Goal: Information Seeking & Learning: Learn about a topic

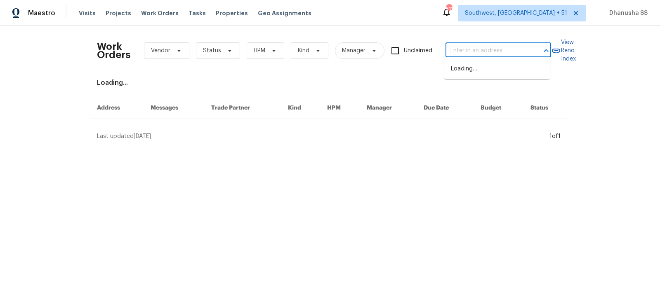
click at [461, 49] on input "text" at bounding box center [486, 51] width 82 height 13
paste input "[STREET_ADDRESS]"
type input "[STREET_ADDRESS]"
click at [458, 76] on li "[STREET_ADDRESS]" at bounding box center [497, 69] width 106 height 14
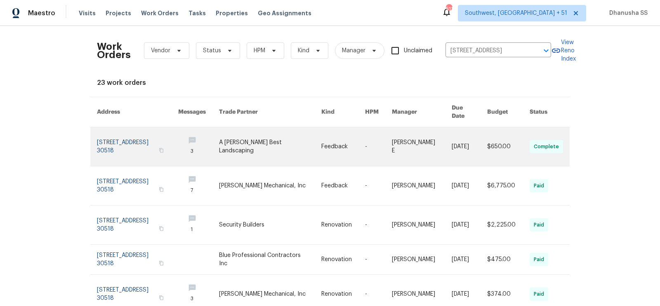
click at [315, 144] on td "Feedback" at bounding box center [337, 146] width 44 height 39
click at [291, 145] on link at bounding box center [270, 146] width 102 height 39
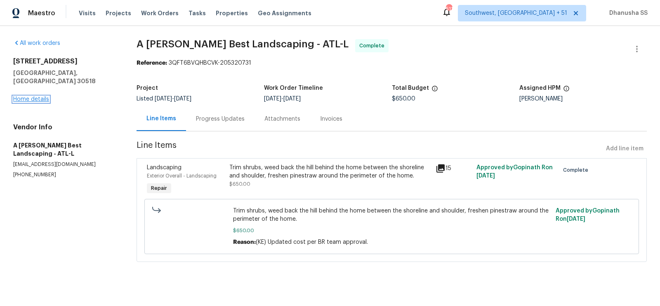
click at [28, 97] on link "Home details" at bounding box center [31, 100] width 36 height 6
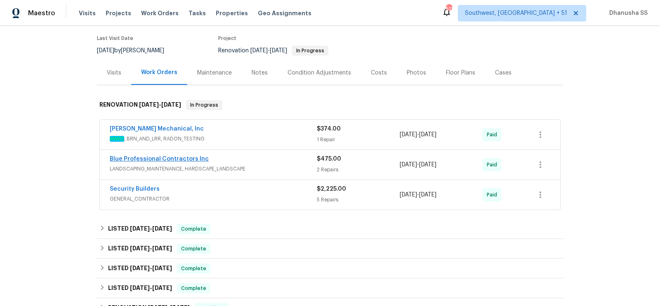
scroll to position [166, 0]
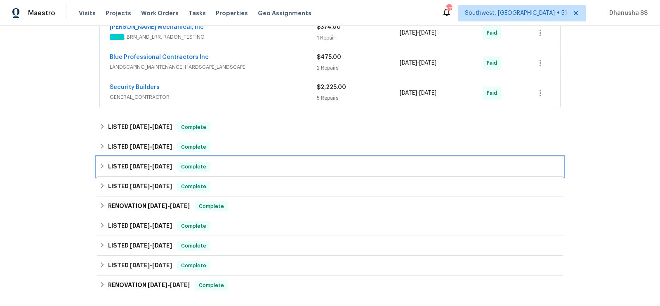
click at [242, 164] on div "LISTED [DATE] - [DATE] Complete" at bounding box center [329, 167] width 461 height 10
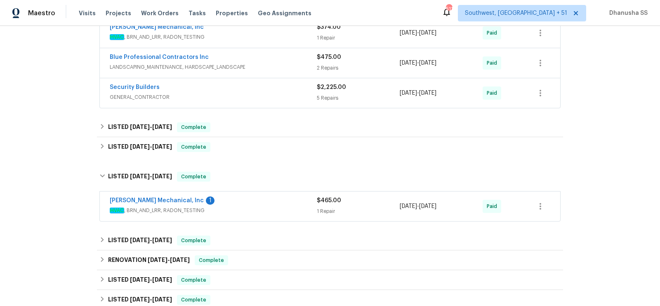
click at [251, 208] on span "HVAC , BRN_AND_LRR, RADON_TESTING" at bounding box center [213, 211] width 207 height 8
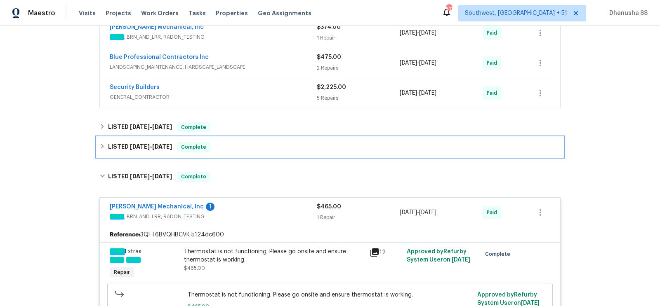
click at [238, 148] on div "LISTED [DATE] - [DATE] Complete" at bounding box center [329, 147] width 461 height 10
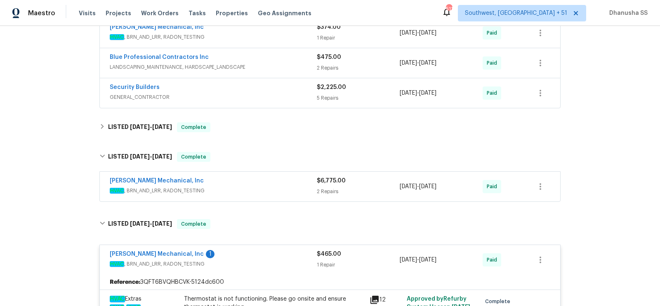
click at [251, 189] on span "HVAC , BRN_AND_LRR, RADON_TESTING" at bounding box center [213, 191] width 207 height 8
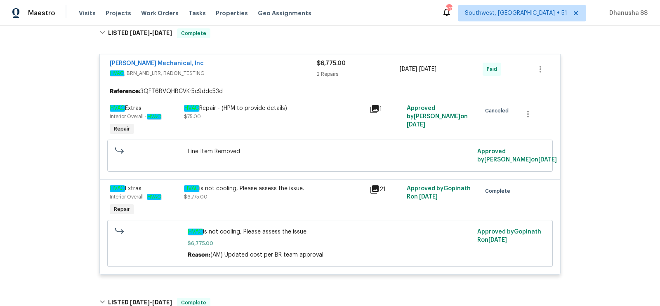
scroll to position [92, 0]
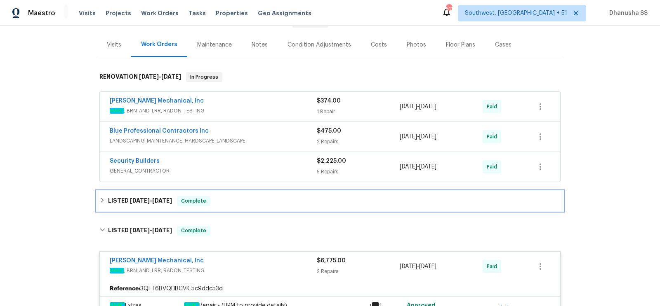
click at [226, 204] on div "LISTED [DATE] - [DATE] Complete" at bounding box center [329, 201] width 461 height 10
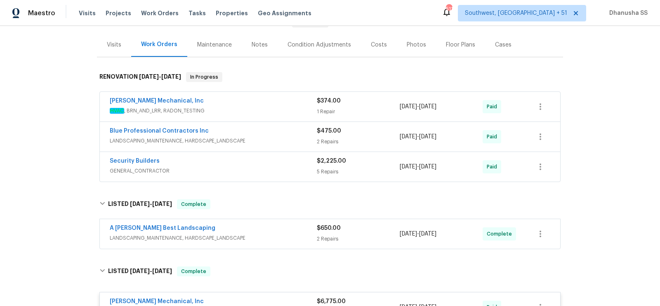
click at [268, 230] on div "A [PERSON_NAME] Best Landscaping" at bounding box center [213, 229] width 207 height 10
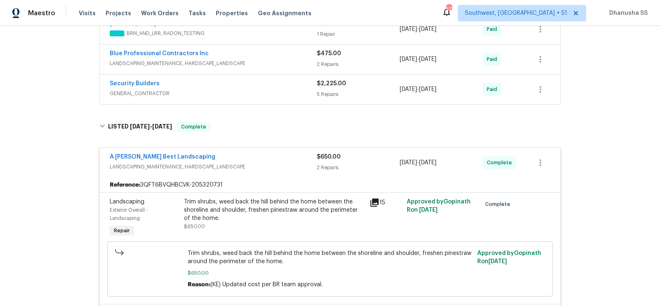
scroll to position [82, 0]
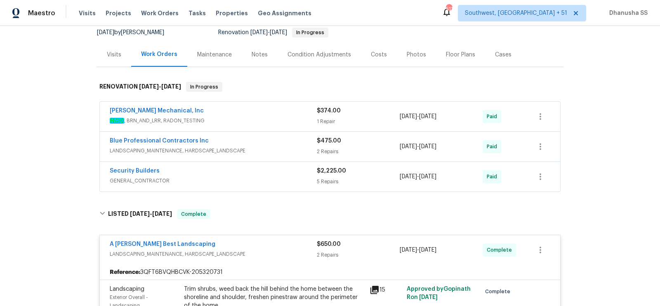
click at [281, 178] on span "GENERAL_CONTRACTOR" at bounding box center [213, 181] width 207 height 8
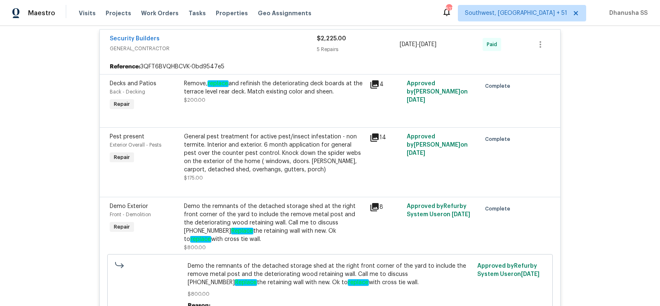
scroll to position [14, 0]
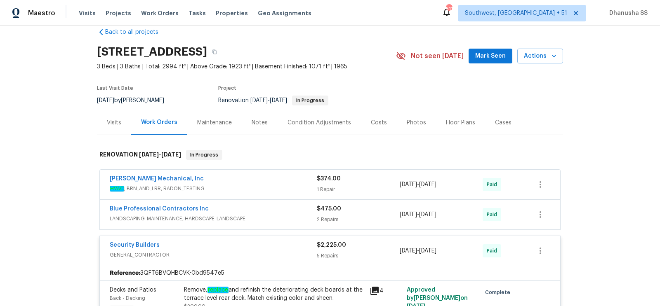
click at [295, 212] on div "Blue Professional Contractors Inc" at bounding box center [213, 210] width 207 height 10
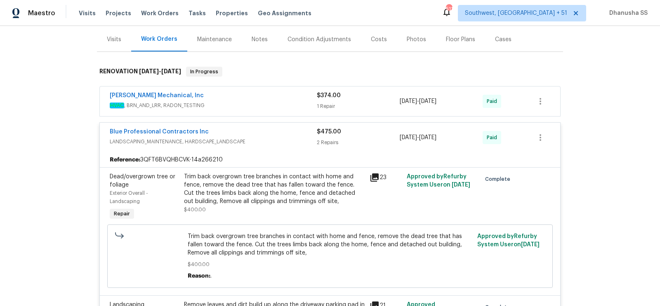
scroll to position [0, 0]
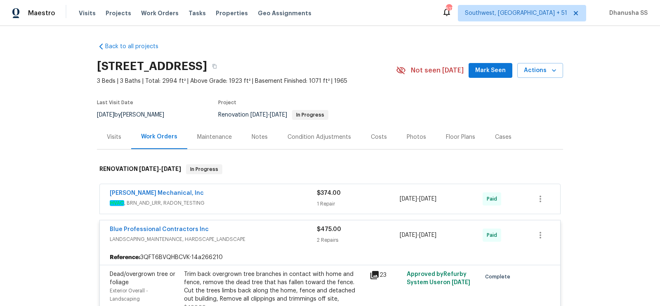
click at [287, 207] on span "HVAC , BRN_AND_LRR, RADON_TESTING" at bounding box center [213, 203] width 207 height 8
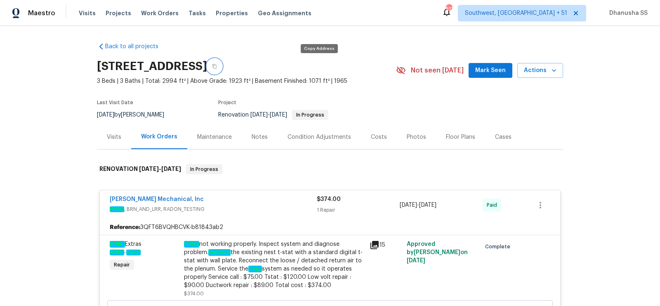
click at [222, 64] on button "button" at bounding box center [214, 66] width 15 height 15
drag, startPoint x: 161, startPoint y: 12, endPoint x: 195, endPoint y: 9, distance: 34.4
click at [161, 12] on span "Work Orders" at bounding box center [160, 13] width 38 height 8
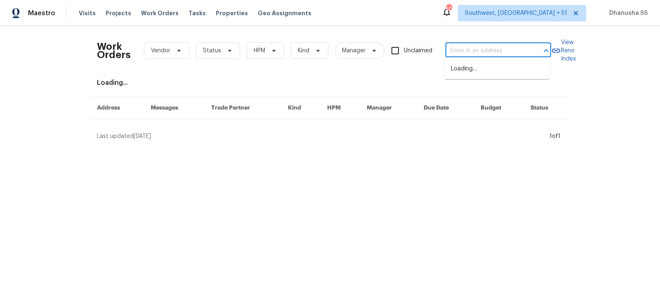
click at [478, 52] on input "text" at bounding box center [486, 51] width 82 height 13
paste input "[STREET_ADDRESS][PERSON_NAME]"
type input "[STREET_ADDRESS][PERSON_NAME]"
click at [483, 68] on li "[STREET_ADDRESS][PERSON_NAME]" at bounding box center [497, 73] width 106 height 22
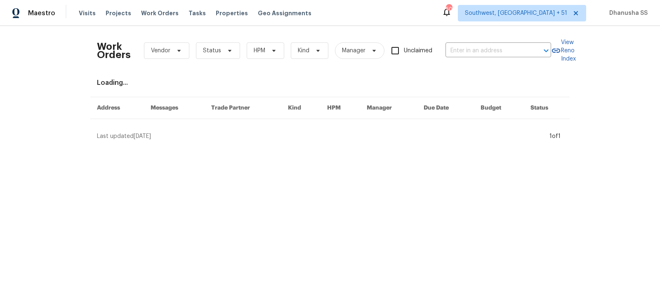
type input "[STREET_ADDRESS][PERSON_NAME]"
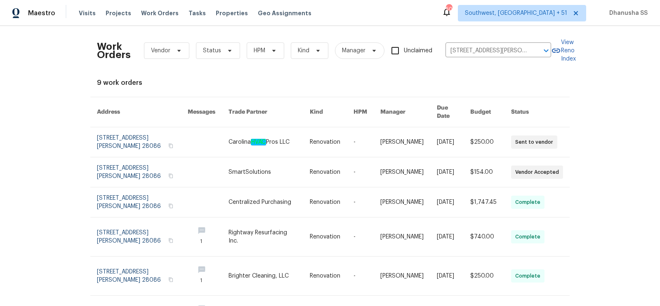
click at [259, 138] on link at bounding box center [268, 142] width 81 height 30
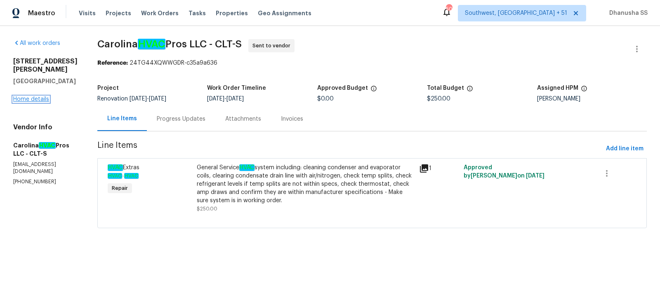
click at [31, 101] on link "Home details" at bounding box center [31, 100] width 36 height 6
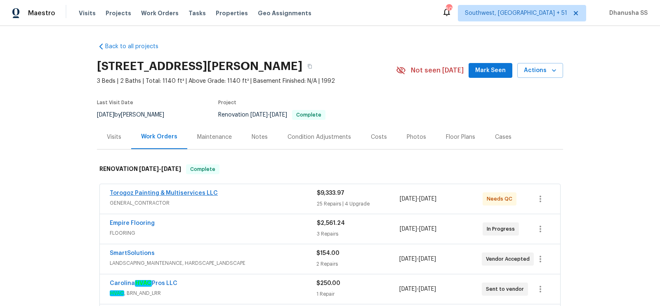
scroll to position [59, 0]
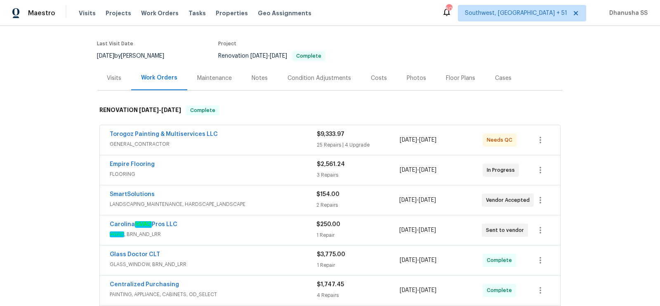
click at [117, 76] on div "Visits" at bounding box center [114, 78] width 14 height 8
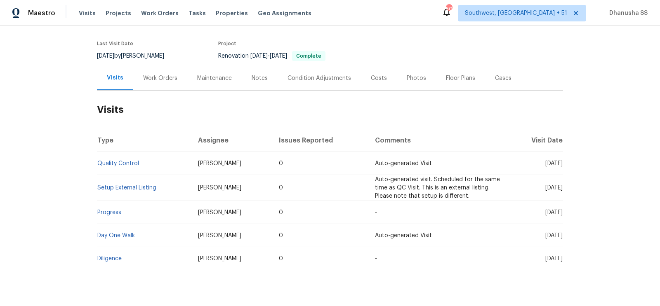
scroll to position [78, 0]
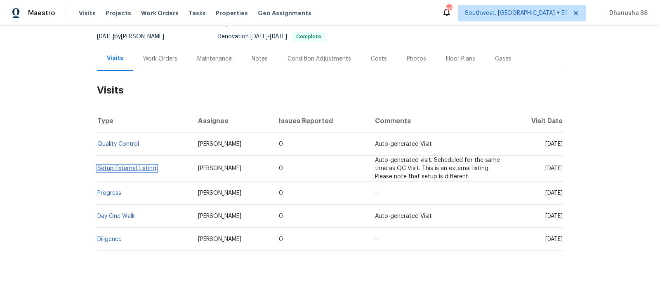
click at [124, 166] on link "Setup External Listing" at bounding box center [126, 169] width 59 height 6
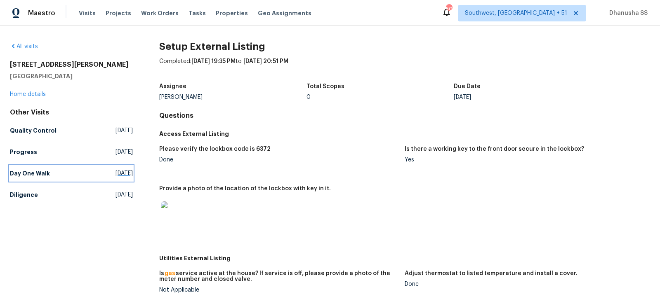
click at [82, 166] on link "Day One Walk [DATE]" at bounding box center [71, 173] width 123 height 15
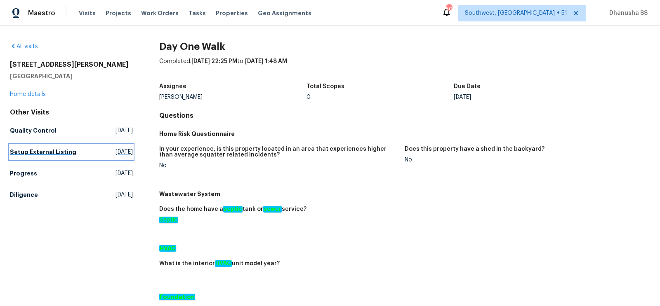
click at [59, 156] on h5 "Setup External Listing" at bounding box center [43, 152] width 66 height 8
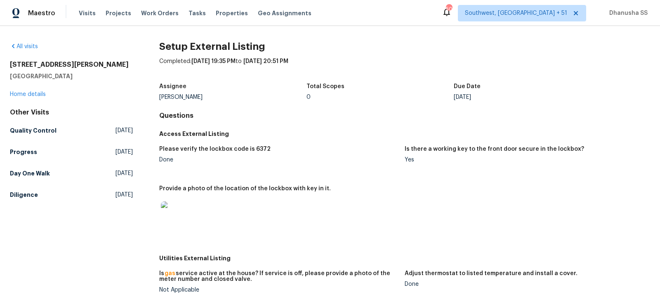
click at [55, 184] on div "Other Visits Quality Control [DATE] Progress [DATE] Day One Walk [DATE] Diligen…" at bounding box center [71, 155] width 123 height 94
click at [55, 176] on link "Day One Walk [DATE]" at bounding box center [71, 173] width 123 height 15
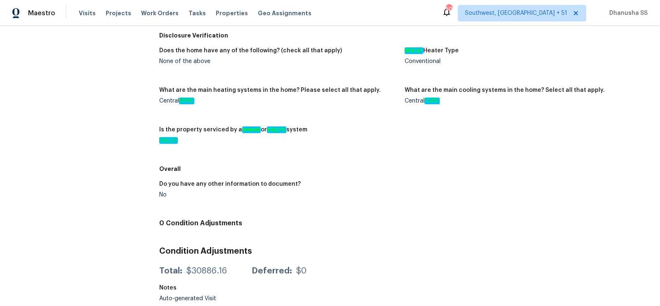
scroll to position [17, 0]
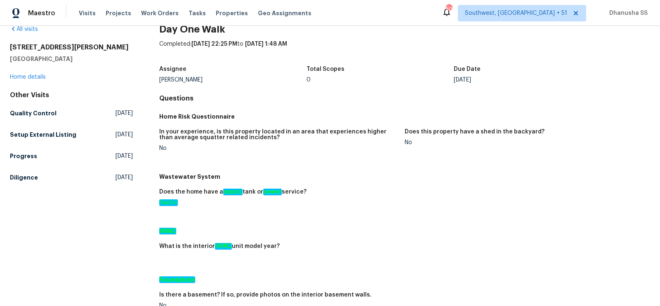
click at [118, 142] on div "Other Visits Quality Control [DATE] Setup External Listing [DATE] Progress [DAT…" at bounding box center [71, 138] width 123 height 94
click at [118, 135] on span "[DATE]" at bounding box center [123, 135] width 17 height 8
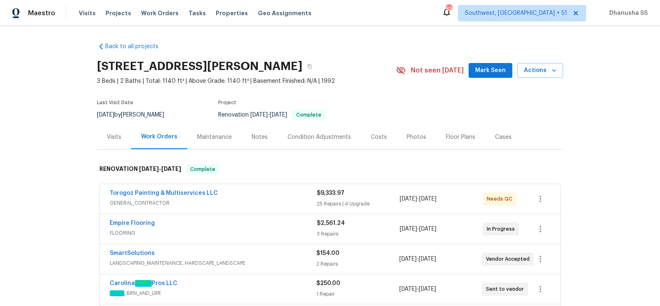
scroll to position [273, 0]
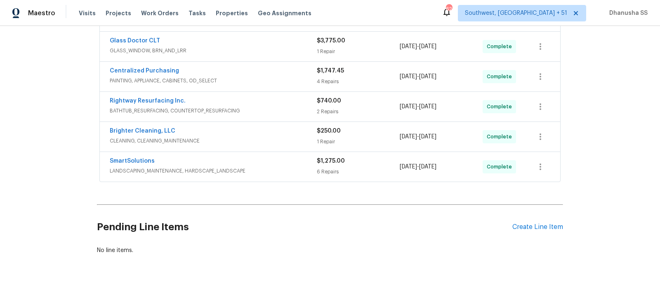
click at [266, 160] on div "SmartSolutions" at bounding box center [213, 162] width 207 height 10
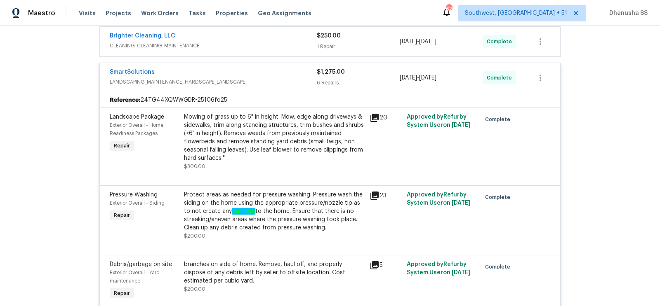
scroll to position [324, 0]
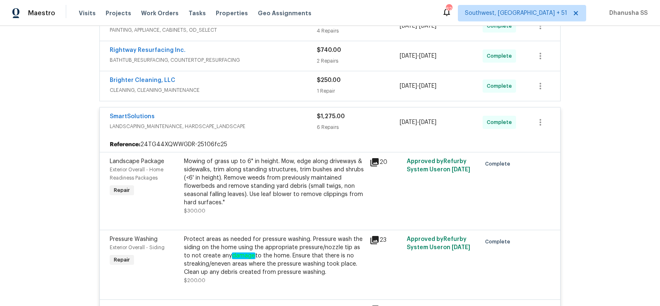
click at [268, 82] on div "Brighter Cleaning, LLC" at bounding box center [213, 81] width 207 height 10
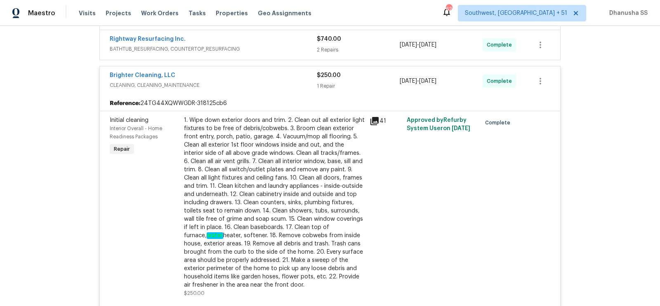
scroll to position [242, 0]
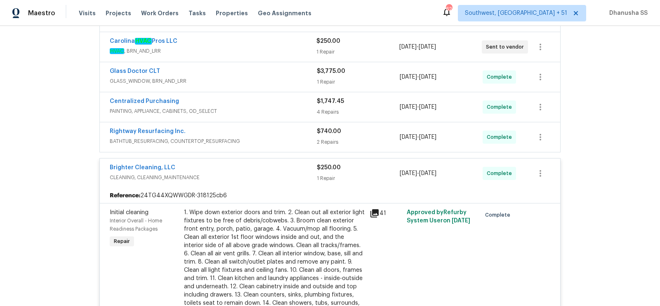
click at [290, 140] on span "BATHTUB_RESURFACING, COUNTERTOP_RESURFACING" at bounding box center [213, 141] width 207 height 8
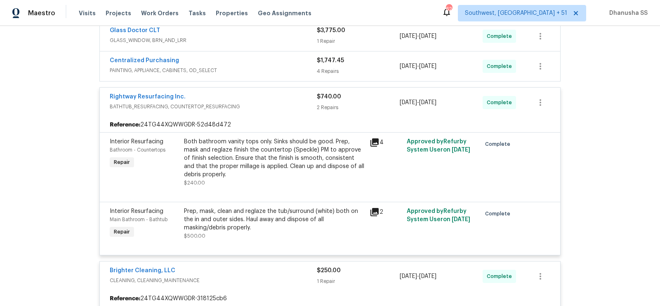
scroll to position [252, 0]
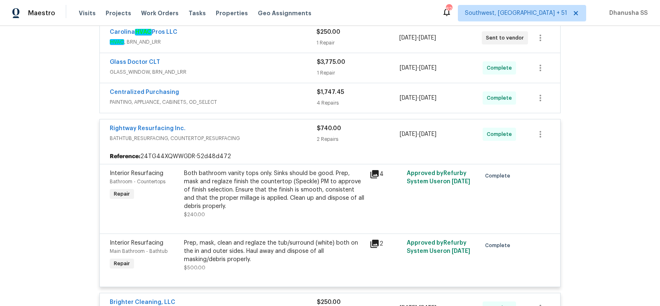
click at [281, 99] on span "PAINTING, APPLIANCE, CABINETS, OD_SELECT" at bounding box center [213, 102] width 207 height 8
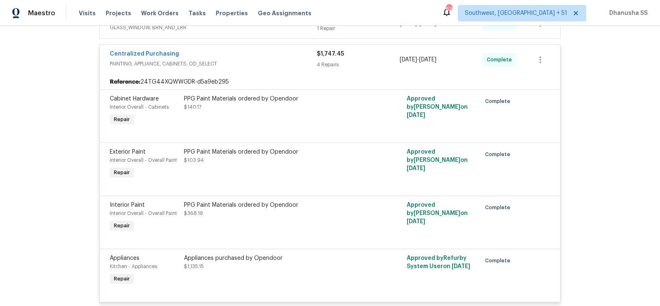
scroll to position [197, 0]
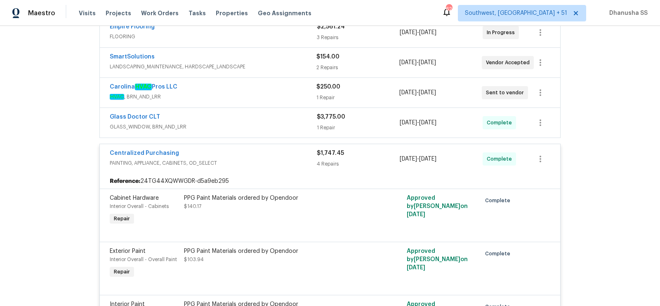
click at [278, 118] on div "Glass Doctor CLT" at bounding box center [213, 118] width 207 height 10
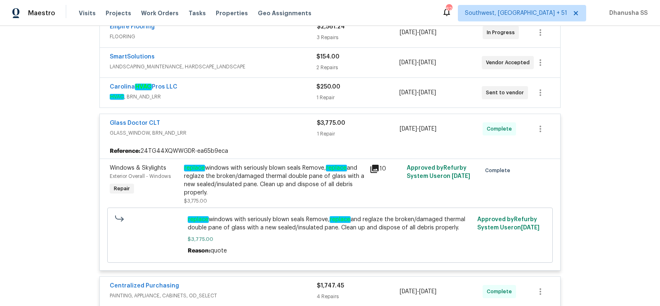
click at [254, 193] on div "replace windows with seriously blown seals Remove, replace and reglaze the brok…" at bounding box center [274, 180] width 181 height 33
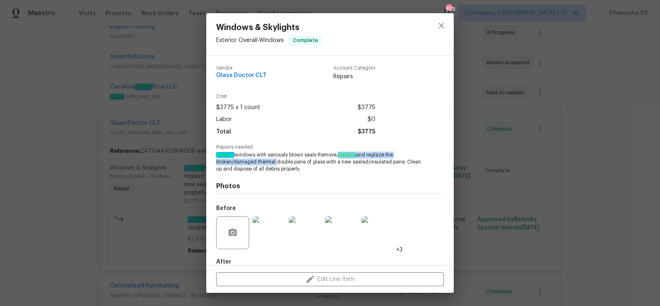
drag, startPoint x: 340, startPoint y: 155, endPoint x: 275, endPoint y: 162, distance: 65.2
click at [275, 162] on span "replace windows with seriously blown seals Remove, replace and reglaze the brok…" at bounding box center [318, 162] width 205 height 21
click at [341, 155] on em "replace" at bounding box center [347, 155] width 18 height 6
drag, startPoint x: 341, startPoint y: 155, endPoint x: 325, endPoint y: 163, distance: 17.9
click at [325, 163] on span "replace windows with seriously blown seals Remove, replace and reglaze the brok…" at bounding box center [318, 162] width 205 height 21
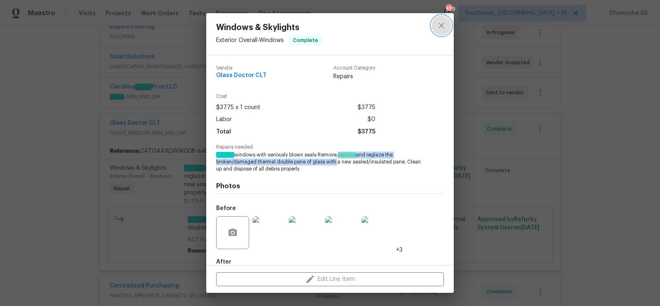
click at [433, 26] on button "close" at bounding box center [441, 26] width 20 height 20
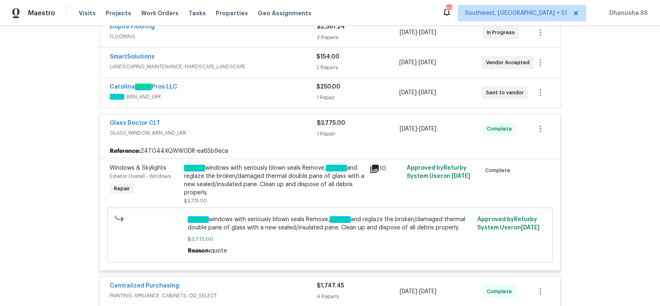
click at [276, 100] on div "Carolina HVAC Pros LLC HVAC , BRN_AND_LRR" at bounding box center [213, 93] width 207 height 20
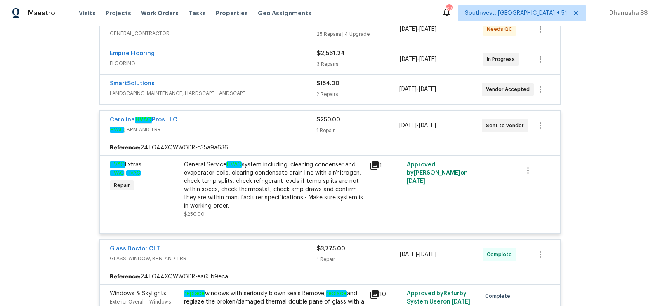
scroll to position [173, 0]
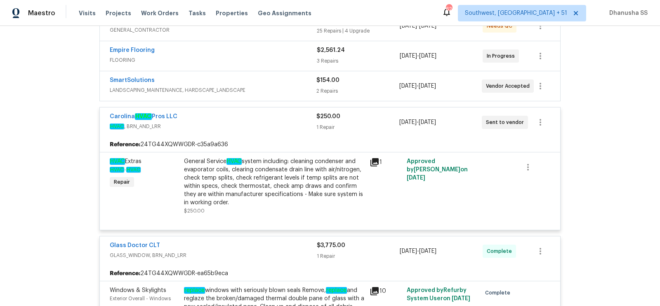
click at [286, 87] on span "LANDSCAPING_MAINTENANCE, HARDSCAPE_LANDSCAPE" at bounding box center [213, 90] width 207 height 8
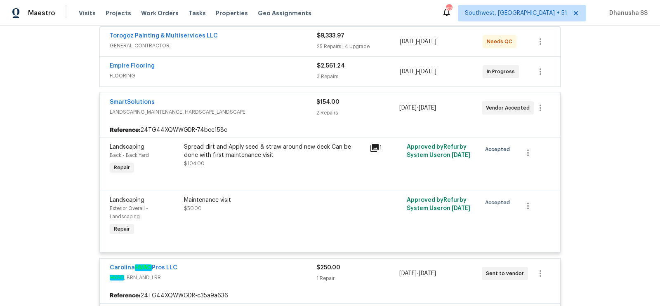
scroll to position [152, 0]
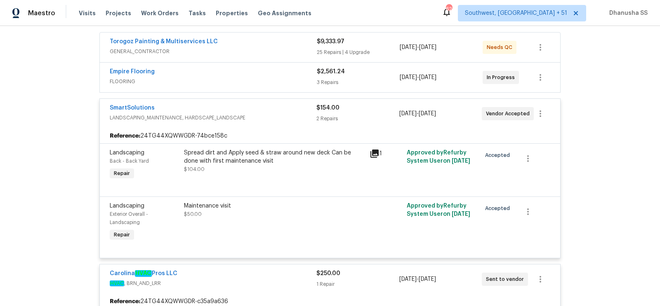
click at [287, 81] on span "FLOORING" at bounding box center [213, 82] width 207 height 8
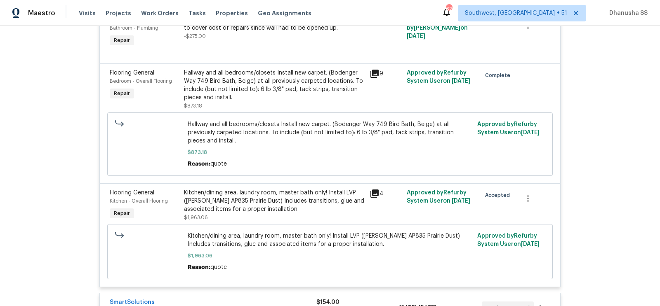
scroll to position [203, 0]
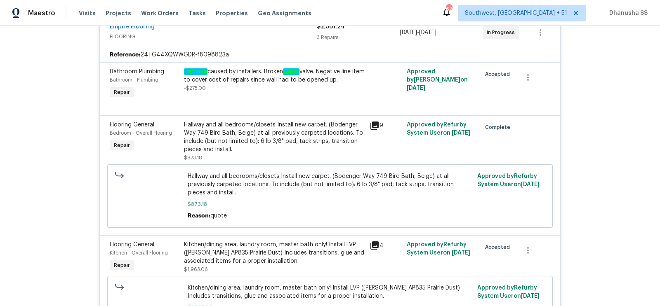
click at [251, 141] on div "Hallway and all bedrooms/closets Install new carpet. (Bodenger Way 749 Bird Bat…" at bounding box center [274, 137] width 181 height 33
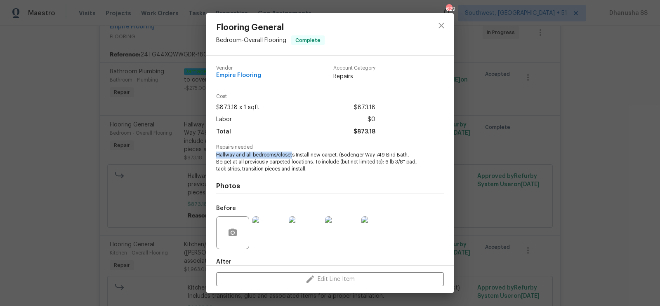
drag, startPoint x: 216, startPoint y: 155, endPoint x: 292, endPoint y: 157, distance: 76.3
click at [292, 157] on span "Hallway and all bedrooms/closets Install new carpet. (Bodenger Way 749 Bird Bat…" at bounding box center [318, 162] width 205 height 21
click at [293, 157] on span "Hallway and all bedrooms/closets Install new carpet. (Bodenger Way 749 Bird Bat…" at bounding box center [318, 162] width 205 height 21
drag, startPoint x: 293, startPoint y: 157, endPoint x: 200, endPoint y: 157, distance: 92.8
click at [200, 157] on div "Flooring General Bedroom - Overall Flooring Complete Vendor Empire Flooring Acc…" at bounding box center [330, 153] width 660 height 306
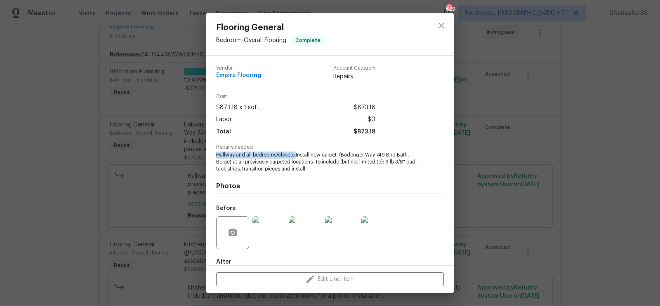
copy span "Hallway and all bedrooms/closets"
click at [439, 26] on icon "close" at bounding box center [441, 26] width 10 height 10
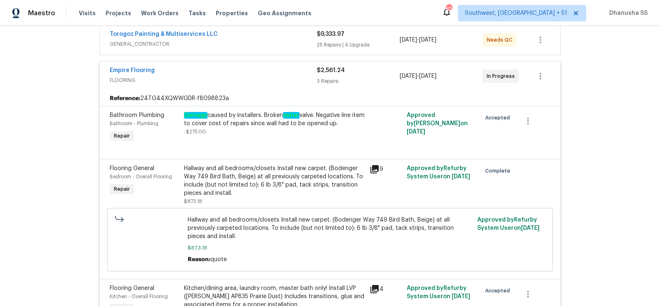
scroll to position [111, 0]
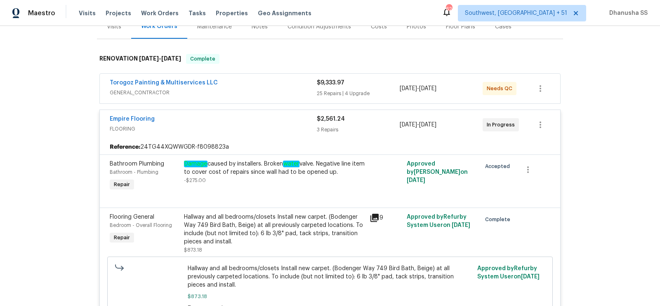
click at [264, 92] on span "GENERAL_CONTRACTOR" at bounding box center [213, 93] width 207 height 8
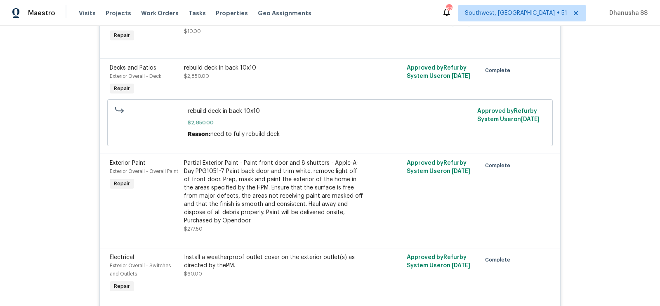
scroll to position [745, 0]
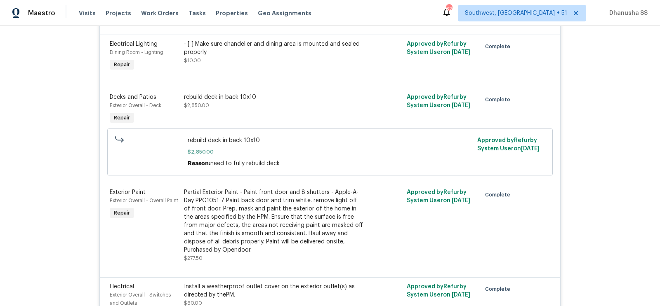
click at [260, 103] on div "rebuild deck in back 10x10 $2,850.00" at bounding box center [274, 101] width 181 height 16
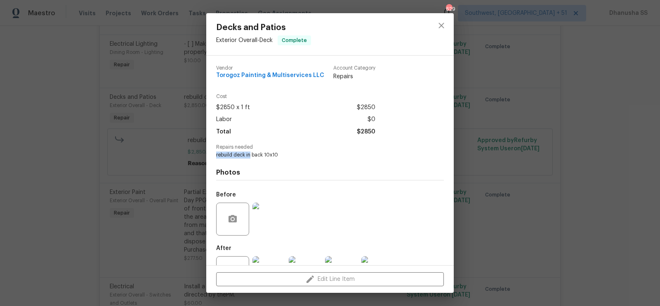
drag, startPoint x: 251, startPoint y: 157, endPoint x: 215, endPoint y: 156, distance: 36.3
click at [215, 156] on div "Vendor Torogoz Painting & Multiservices LLC Account Category Repairs Cost $2850…" at bounding box center [329, 161] width 247 height 210
drag, startPoint x: 264, startPoint y: 155, endPoint x: 207, endPoint y: 155, distance: 57.3
click at [207, 155] on div "Vendor Torogoz Painting & Multiservices LLC Account Category Repairs Cost $2850…" at bounding box center [329, 161] width 247 height 210
copy span "rebuild deck in back"
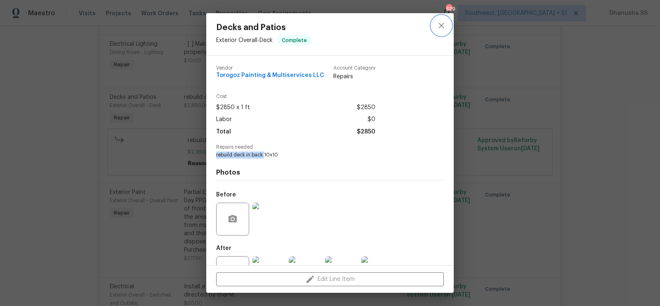
click at [445, 21] on icon "close" at bounding box center [441, 26] width 10 height 10
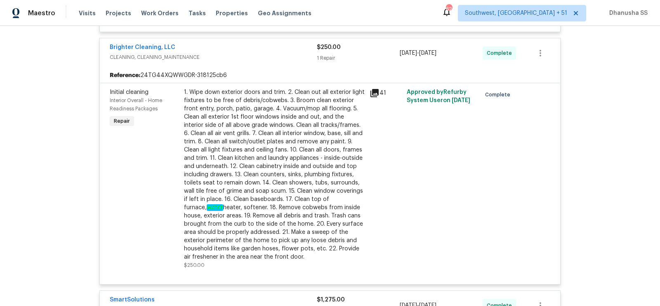
scroll to position [430, 0]
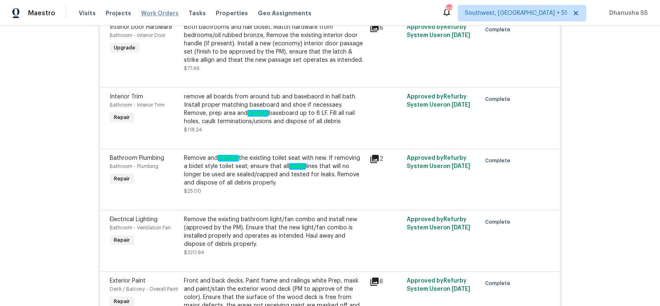
click at [160, 11] on span "Work Orders" at bounding box center [160, 13] width 38 height 8
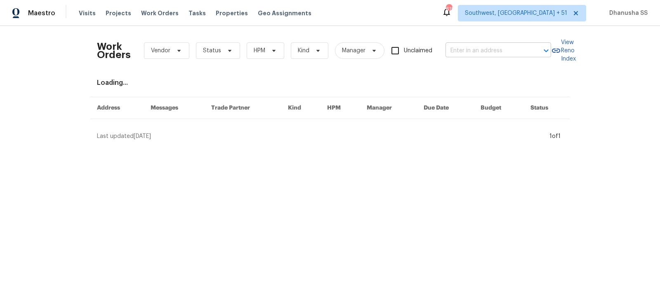
click at [475, 47] on input "text" at bounding box center [486, 51] width 82 height 13
paste input "11444 River Run St Apple Valley, CA 92308"
type input "11444 River Run St Apple Valley, CA 92308"
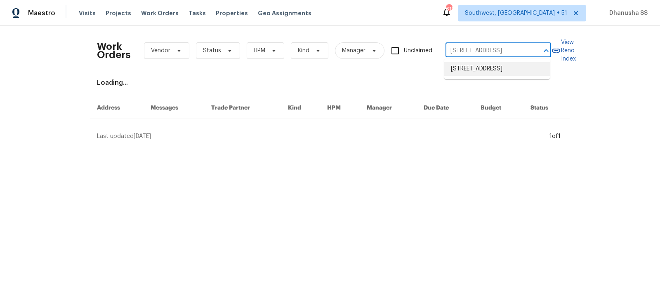
click at [467, 71] on li "11444 River Run St, Apple Valley, CA 92308" at bounding box center [497, 69] width 106 height 14
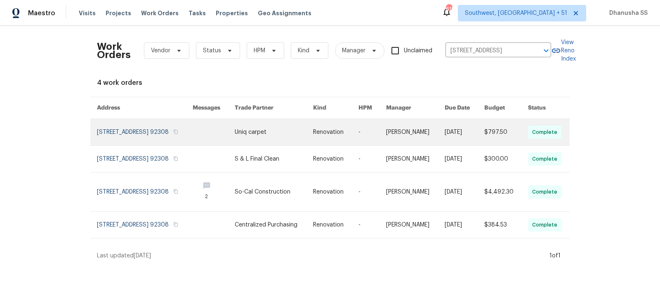
click at [306, 128] on link at bounding box center [274, 132] width 78 height 26
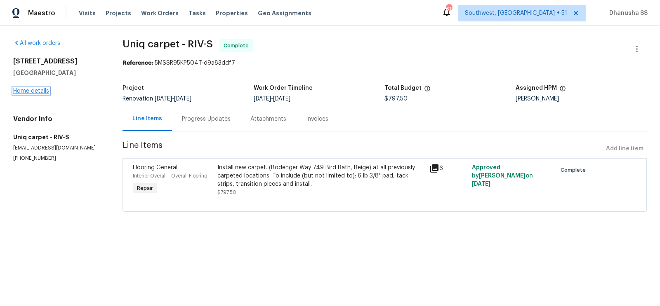
click at [41, 92] on link "Home details" at bounding box center [31, 91] width 36 height 6
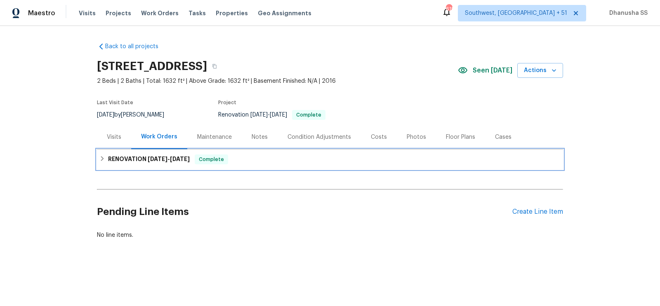
click at [257, 160] on div "RENOVATION 9/8/25 - 9/12/25 Complete" at bounding box center [329, 160] width 461 height 10
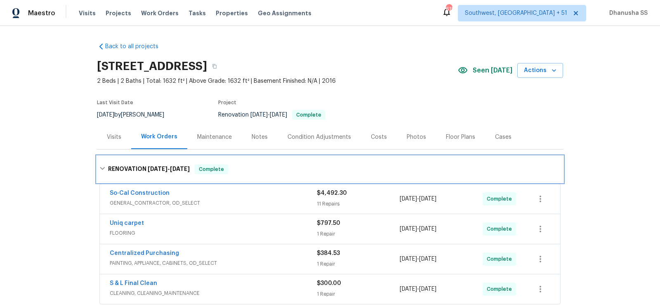
scroll to position [125, 0]
